Goal: Find specific page/section: Find specific page/section

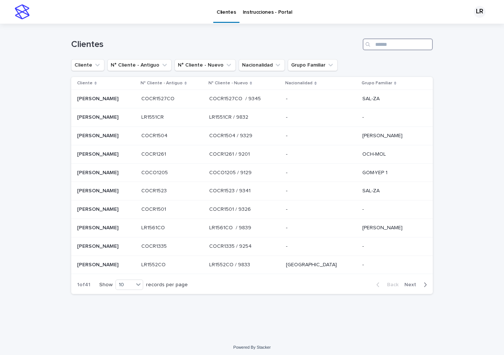
click at [383, 46] on input "Search" at bounding box center [398, 44] width 70 height 12
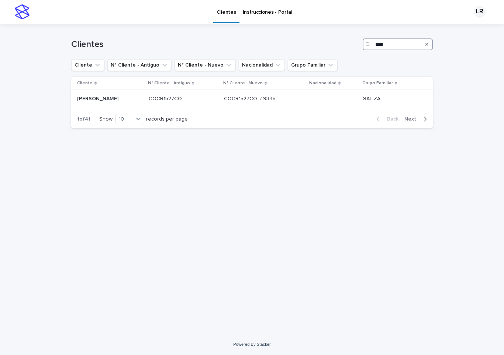
type input "*****"
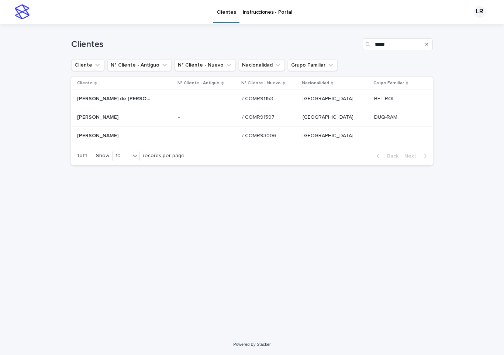
click at [120, 135] on p "[PERSON_NAME]" at bounding box center [98, 135] width 43 height 8
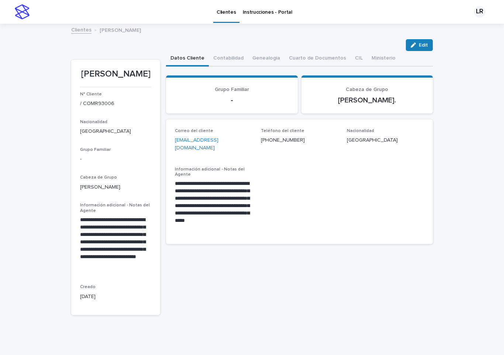
click at [263, 58] on button "Genealogia" at bounding box center [266, 59] width 37 height 16
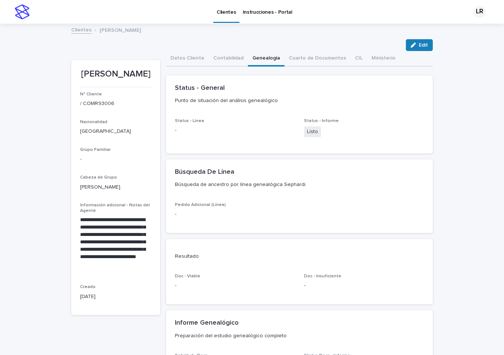
click at [80, 31] on link "Clientes" at bounding box center [81, 29] width 20 height 8
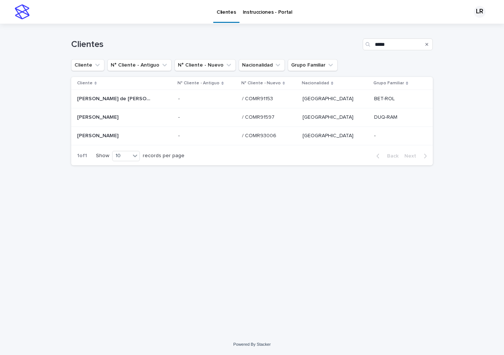
click at [127, 98] on p "[PERSON_NAME] de [PERSON_NAME]" at bounding box center [114, 98] width 75 height 8
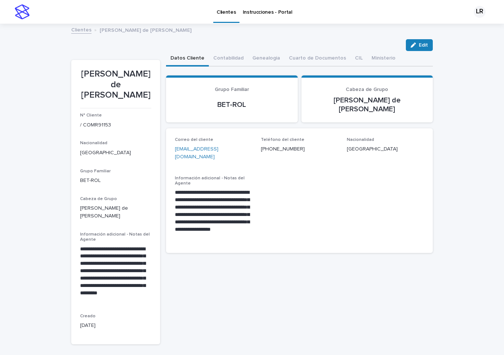
click at [83, 32] on link "Clientes" at bounding box center [81, 29] width 20 height 8
